Goal: Check status: Check status

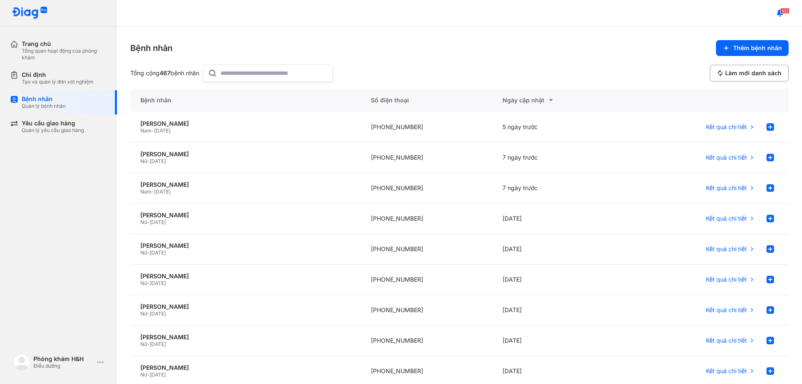
click at [287, 80] on input "text" at bounding box center [274, 73] width 107 height 17
type input "*"
click at [236, 70] on input "text" at bounding box center [274, 73] width 107 height 17
type input "*"
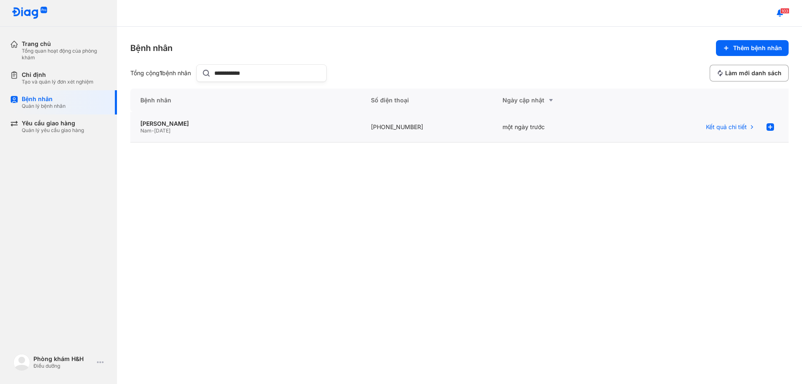
type input "**********"
click at [204, 128] on div "Nam - [DATE]" at bounding box center [245, 130] width 211 height 7
click at [713, 130] on span "Kết quả chi tiết" at bounding box center [726, 127] width 41 height 8
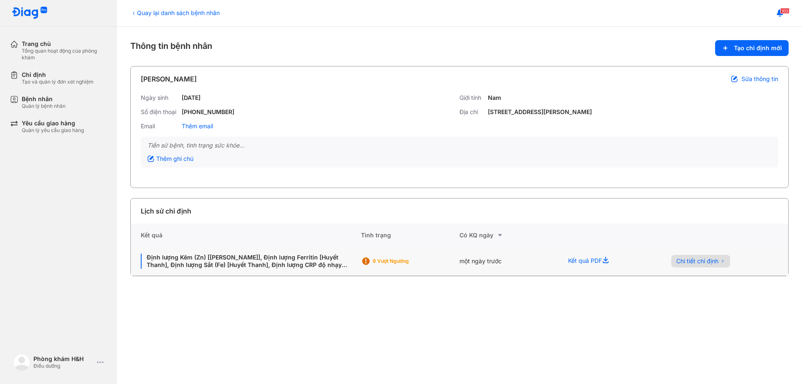
click at [718, 261] on span "Chi tiết chỉ định" at bounding box center [697, 261] width 42 height 8
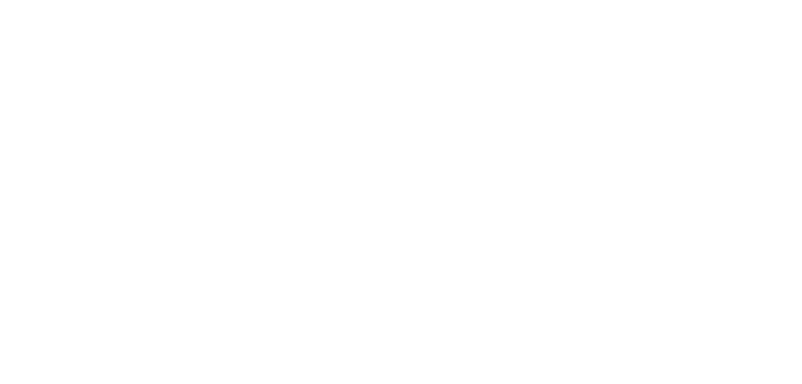
click at [710, 261] on div at bounding box center [401, 192] width 802 height 384
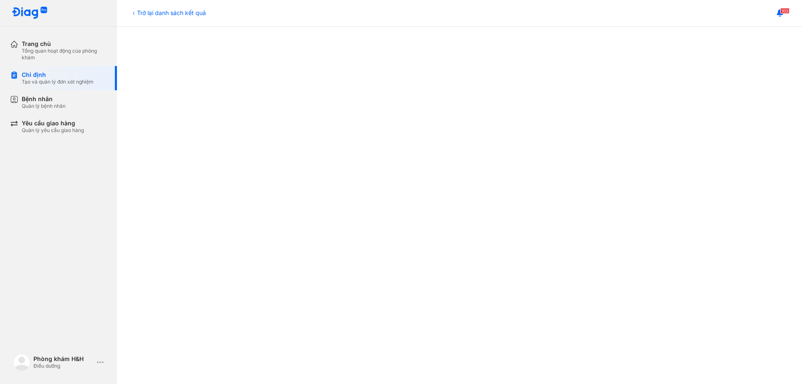
scroll to position [237, 0]
